Goal: Task Accomplishment & Management: Manage account settings

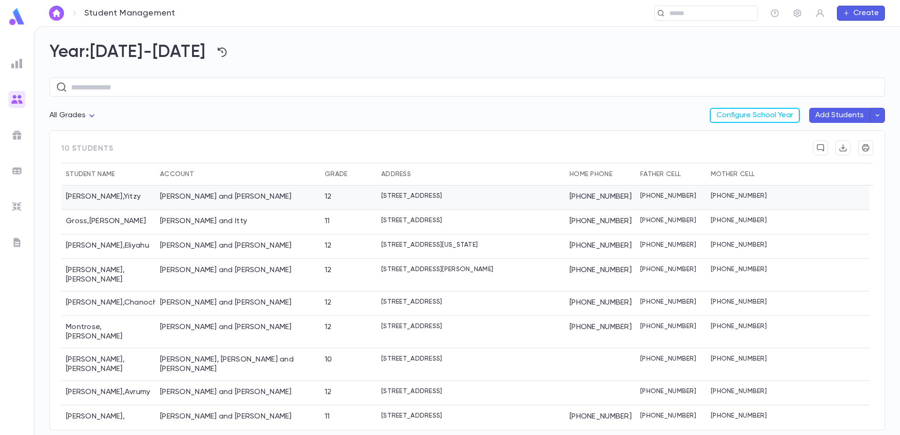
click at [147, 203] on div "[PERSON_NAME]" at bounding box center [108, 197] width 94 height 24
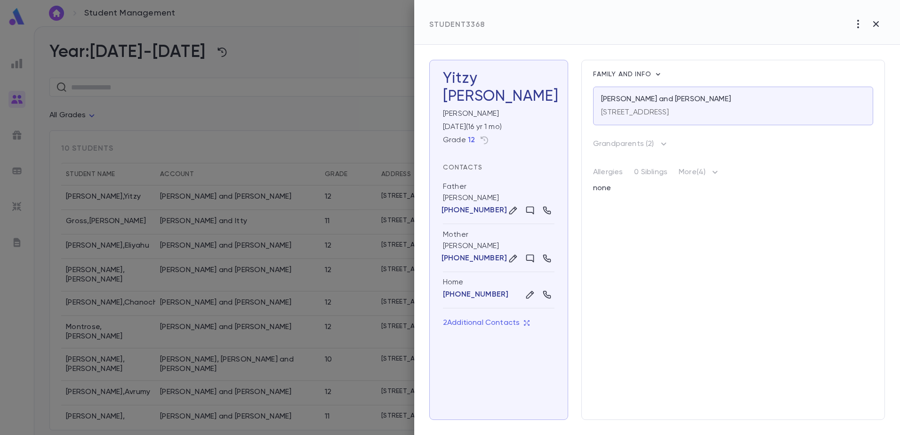
click at [100, 350] on div at bounding box center [450, 217] width 900 height 435
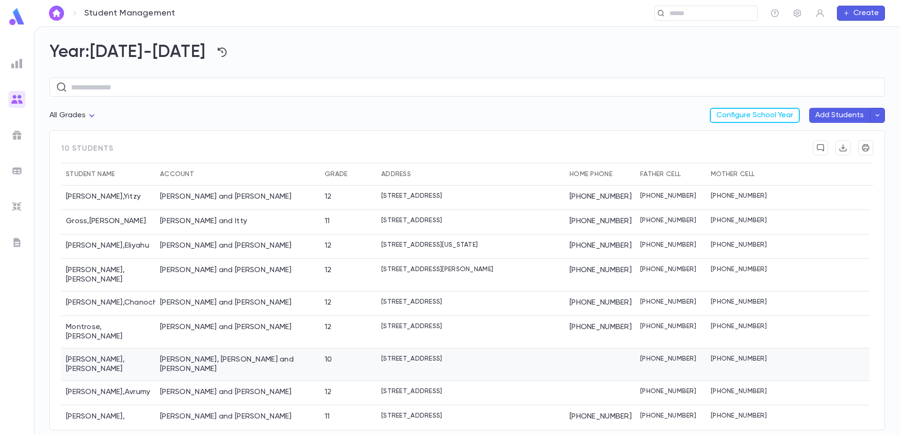
click at [104, 348] on div "[PERSON_NAME]" at bounding box center [108, 364] width 94 height 32
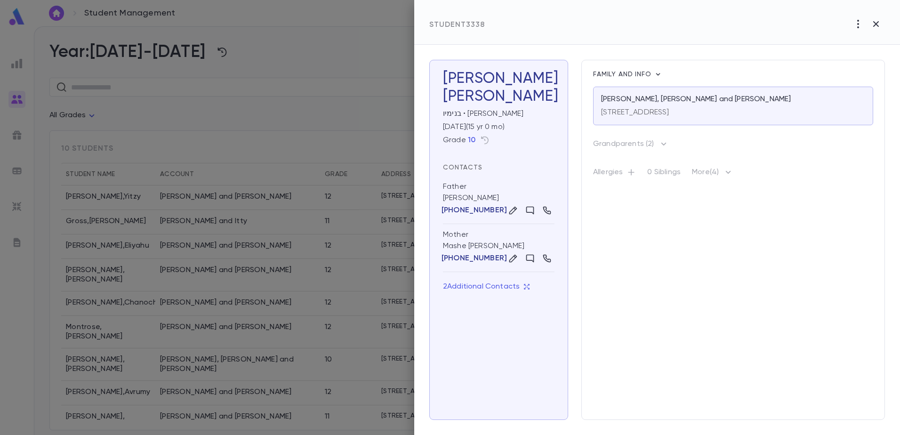
click at [329, 80] on div at bounding box center [450, 217] width 900 height 435
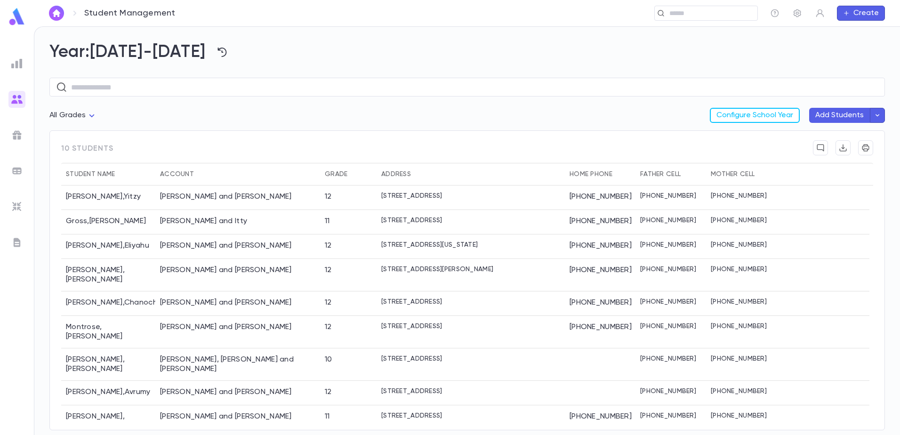
click at [335, 36] on div "Year: [DATE]-[DATE] ​ All Grades Configure School Year Add Students 10 students…" at bounding box center [466, 231] width 865 height 408
click at [92, 198] on div "[PERSON_NAME]" at bounding box center [108, 197] width 94 height 24
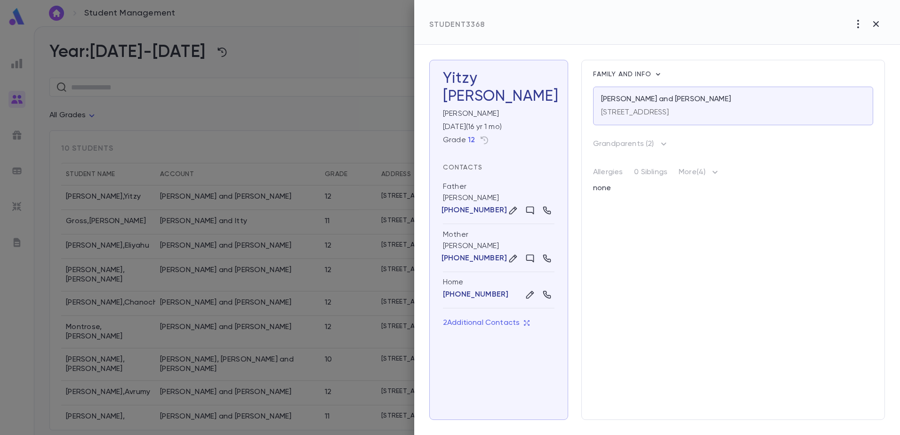
click at [718, 175] on icon "button" at bounding box center [714, 172] width 11 height 11
click at [786, 335] on icon "button" at bounding box center [784, 334] width 9 height 9
click at [869, 373] on icon "button" at bounding box center [865, 372] width 8 height 9
click at [773, 387] on div "Care Source [US_STATE] (Medicaid)" at bounding box center [795, 385] width 156 height 15
click at [836, 392] on input "**********" at bounding box center [798, 387] width 151 height 18
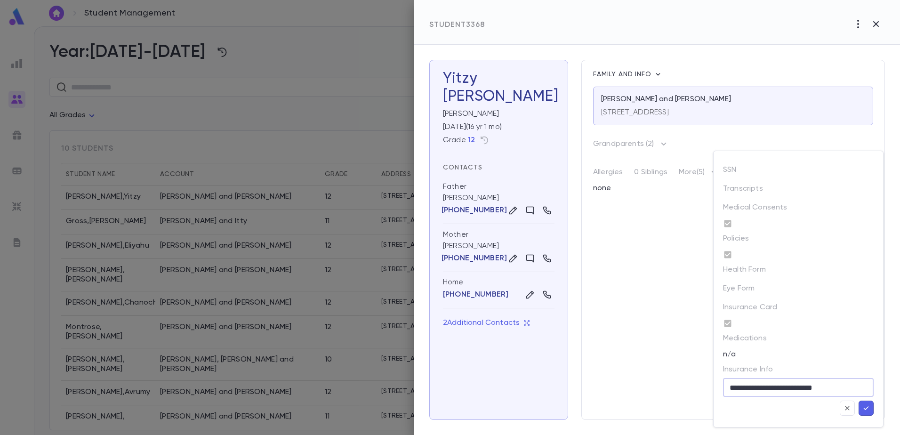
click at [839, 390] on input "**********" at bounding box center [798, 387] width 151 height 18
type input "**********"
click at [869, 409] on icon "button" at bounding box center [865, 407] width 8 height 9
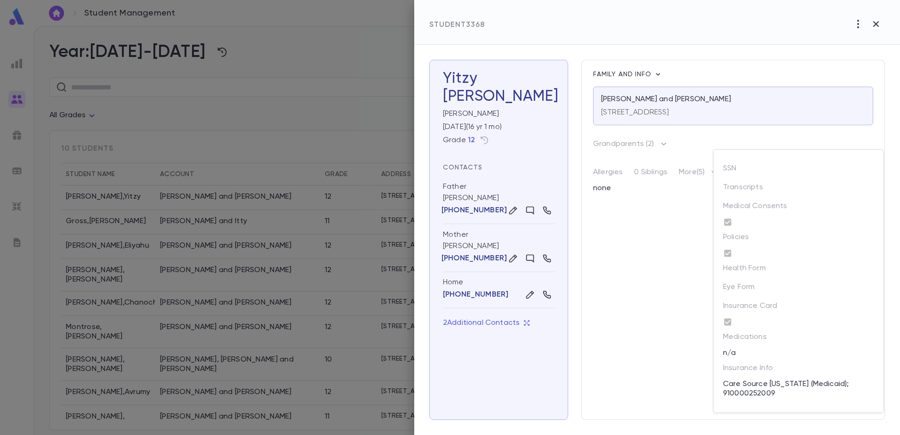
click at [652, 320] on div at bounding box center [450, 217] width 900 height 435
click at [523, 320] on icon "button" at bounding box center [526, 322] width 7 height 7
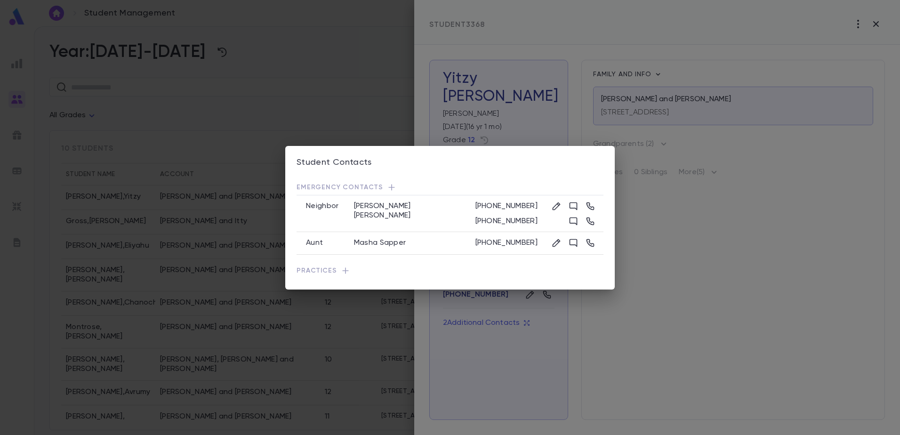
click at [669, 330] on div "Student Contacts Emergency Contacts Neighbor [PERSON_NAME] [PHONE_NUMBER] [PHON…" at bounding box center [450, 217] width 900 height 435
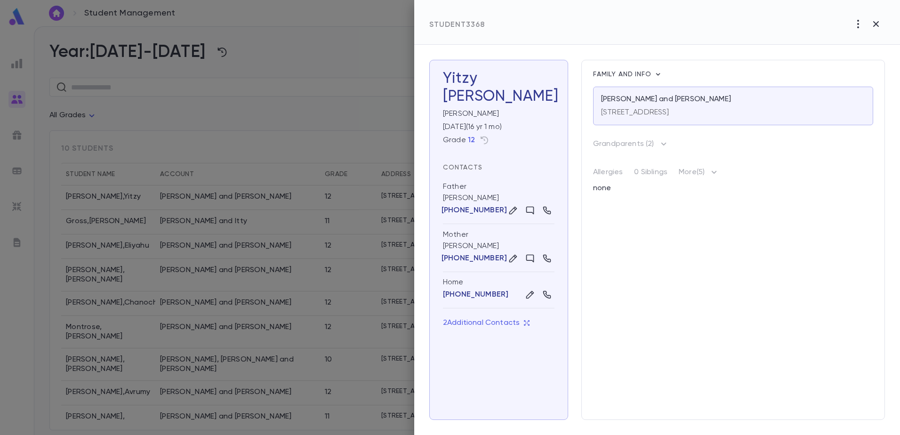
click at [352, 115] on div at bounding box center [450, 217] width 900 height 435
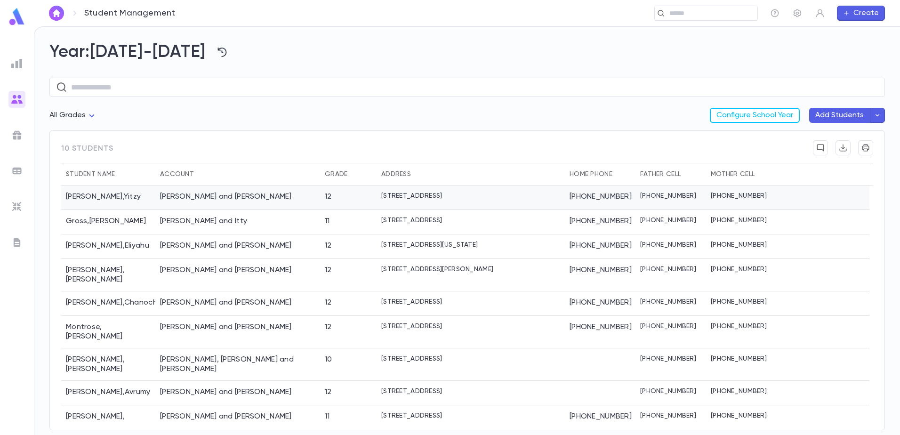
click at [229, 197] on div "[PERSON_NAME] and [PERSON_NAME]" at bounding box center [226, 196] width 132 height 9
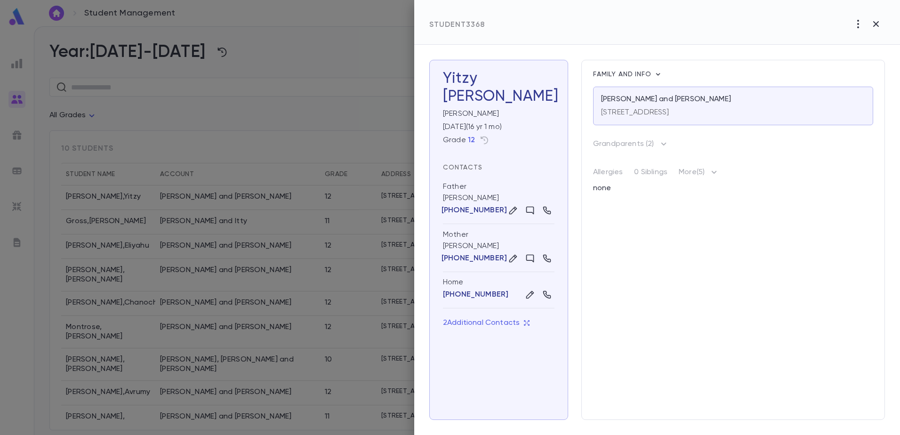
click at [357, 56] on div at bounding box center [450, 217] width 900 height 435
